Goal: Entertainment & Leisure: Browse casually

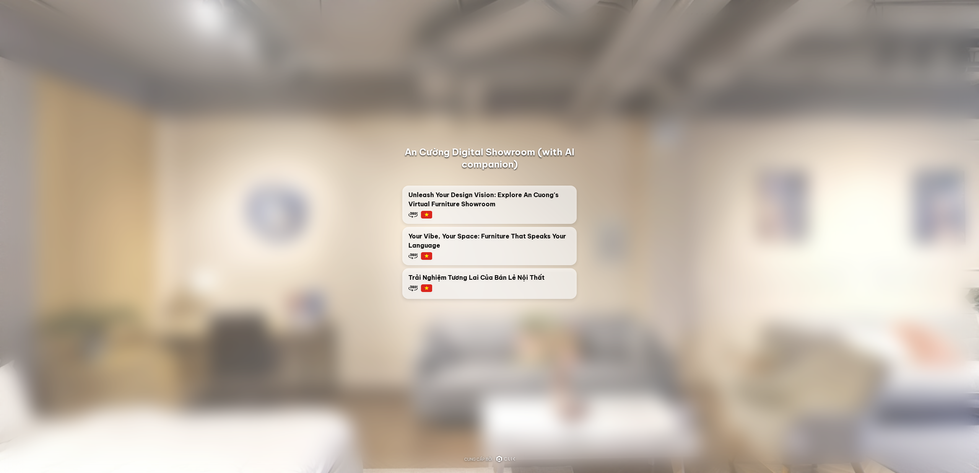
click at [524, 207] on span "Unleash Your Design Vision: Explore An Cuong's Virtual Furniture Showroom" at bounding box center [490, 199] width 162 height 18
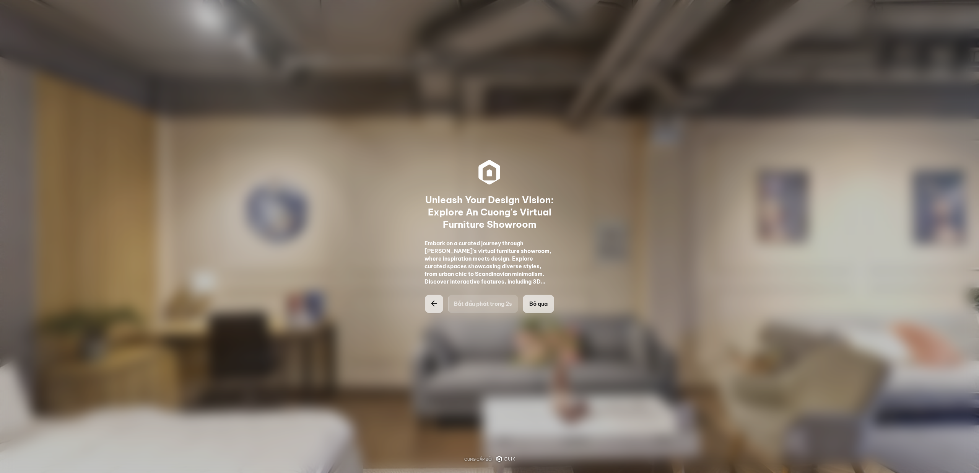
click at [536, 301] on span "Bỏ qua" at bounding box center [538, 304] width 18 height 8
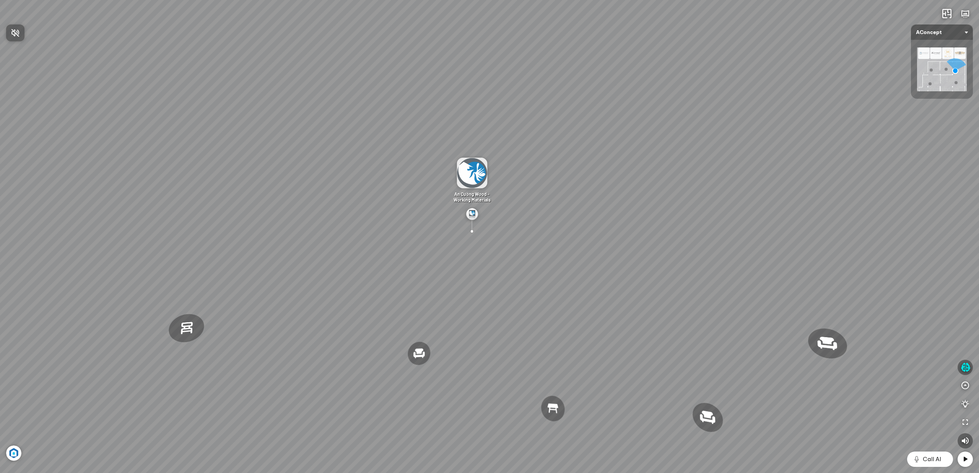
drag, startPoint x: 535, startPoint y: 321, endPoint x: 359, endPoint y: 307, distance: 176.9
click at [359, 307] on div at bounding box center [489, 236] width 979 height 473
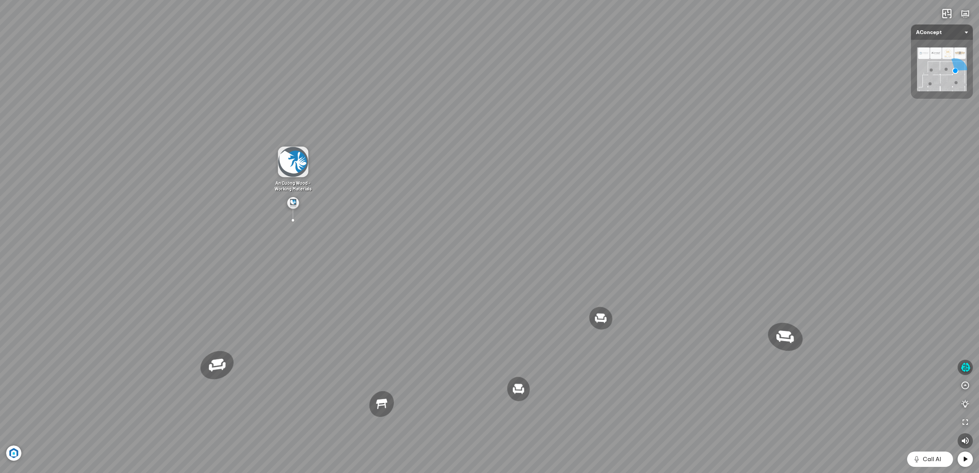
drag, startPoint x: 460, startPoint y: 293, endPoint x: 296, endPoint y: 287, distance: 163.9
click at [296, 287] on div "Ghế thư [PERSON_NAME] Ghế [PERSON_NAME] việc [PERSON_NAME] Bàn ăn Laxey Gối Tựa…" at bounding box center [489, 236] width 979 height 473
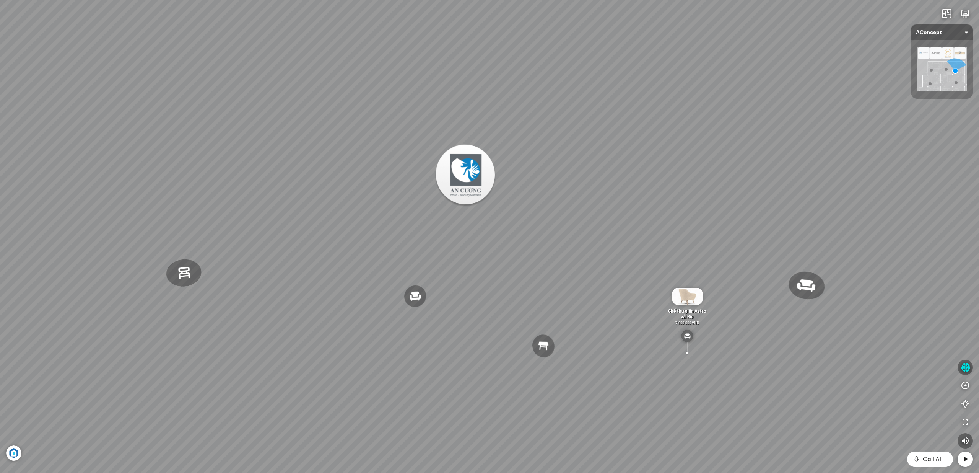
drag, startPoint x: 400, startPoint y: 284, endPoint x: 490, endPoint y: 238, distance: 100.9
click at [490, 238] on div "Ghế thư [PERSON_NAME] Ghế [PERSON_NAME] việc [PERSON_NAME] Bàn ăn Laxey Gối Tựa…" at bounding box center [489, 236] width 979 height 473
